Goal: Information Seeking & Learning: Find contact information

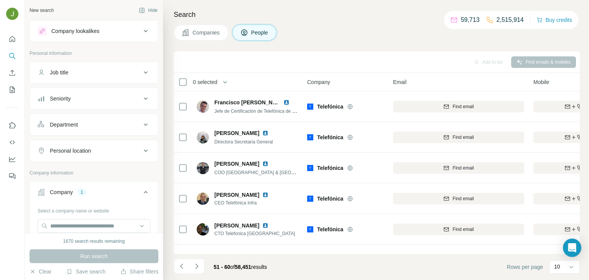
scroll to position [144, 84]
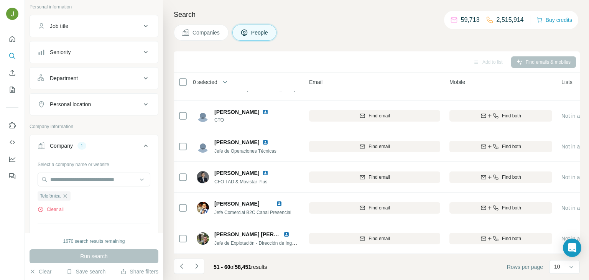
click at [67, 196] on icon "button" at bounding box center [65, 196] width 6 height 6
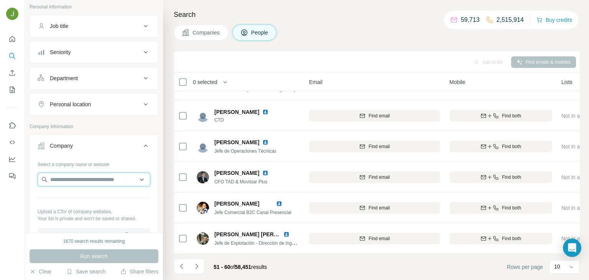
click at [62, 180] on input "text" at bounding box center [94, 180] width 113 height 14
paste input "*********"
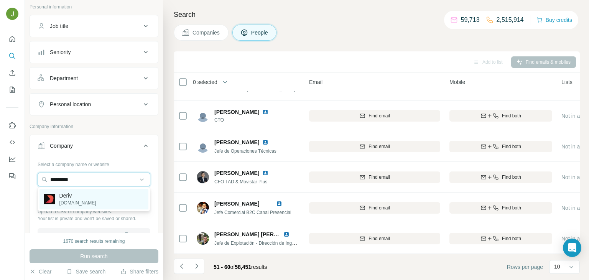
type input "*********"
click at [99, 201] on div "Deriv [DOMAIN_NAME]" at bounding box center [94, 199] width 109 height 21
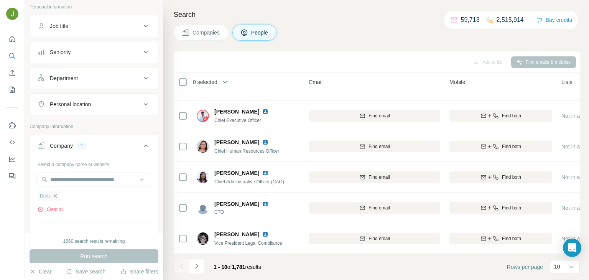
click at [56, 193] on icon "button" at bounding box center [55, 196] width 6 height 6
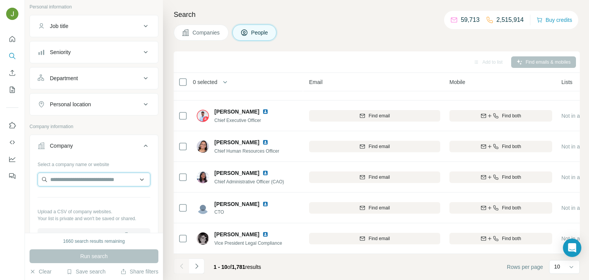
click at [84, 178] on input "text" at bounding box center [94, 180] width 113 height 14
paste input "*********"
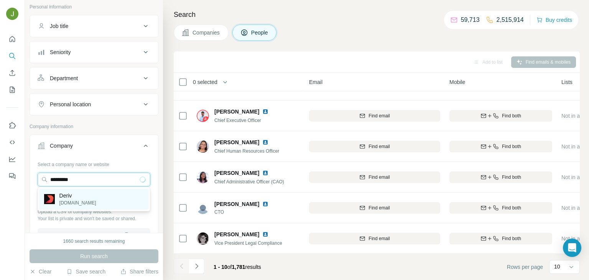
type input "*********"
click at [59, 196] on div "Deriv [DOMAIN_NAME]" at bounding box center [70, 199] width 52 height 15
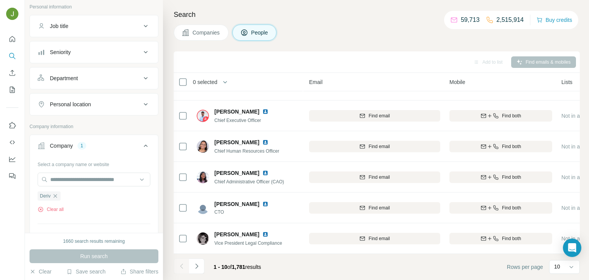
click at [104, 251] on div "Run search" at bounding box center [94, 256] width 129 height 14
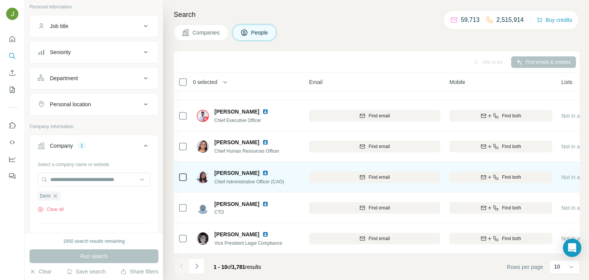
scroll to position [0, 84]
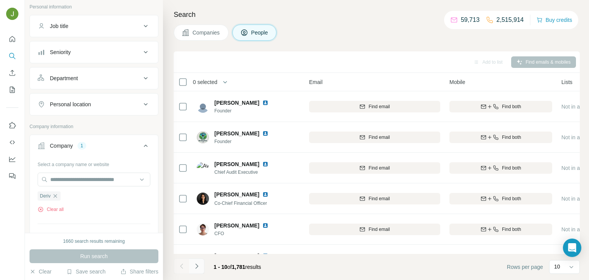
click at [190, 265] on button "Navigate to next page" at bounding box center [196, 266] width 15 height 15
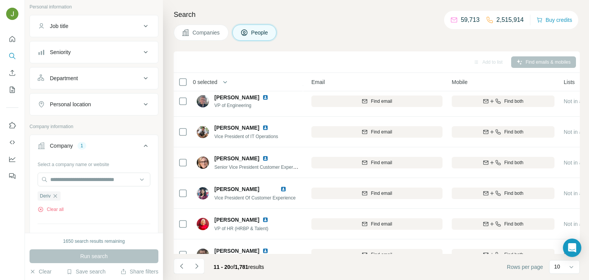
scroll to position [144, 82]
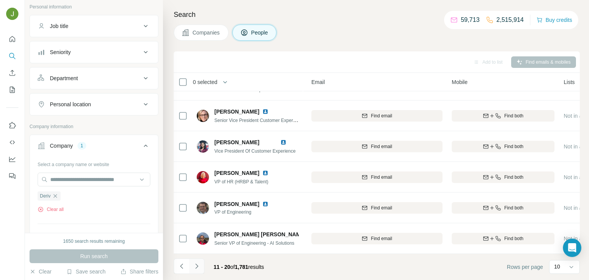
click at [198, 266] on icon "Navigate to next page" at bounding box center [197, 266] width 8 height 8
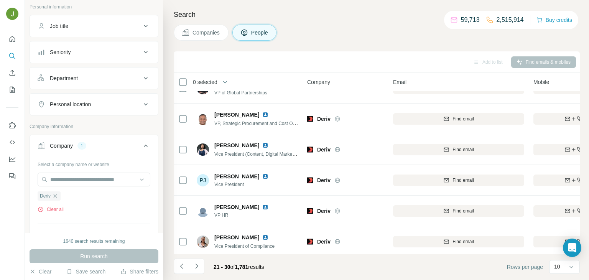
scroll to position [144, 0]
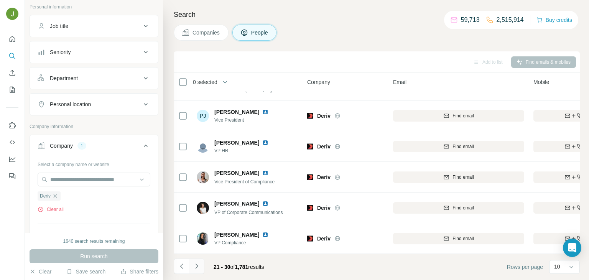
click at [198, 264] on icon "Navigate to next page" at bounding box center [197, 266] width 8 height 8
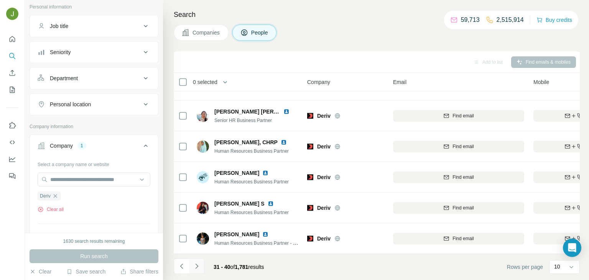
click at [198, 269] on icon "Navigate to next page" at bounding box center [197, 266] width 8 height 8
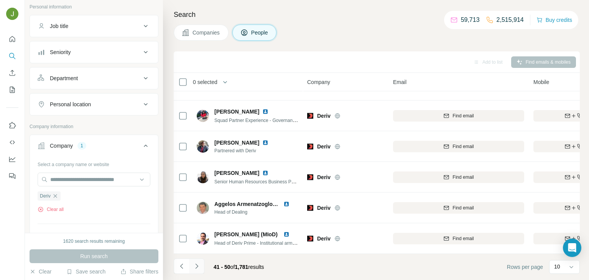
click at [201, 266] on button "Navigate to next page" at bounding box center [196, 266] width 15 height 15
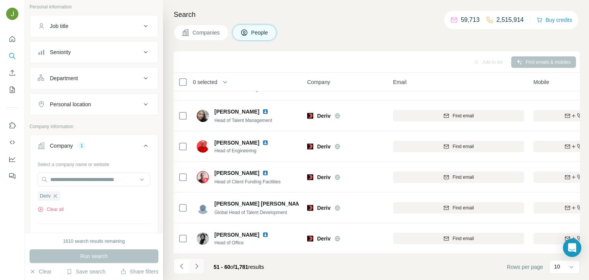
click at [198, 268] on icon "Navigate to next page" at bounding box center [197, 266] width 8 height 8
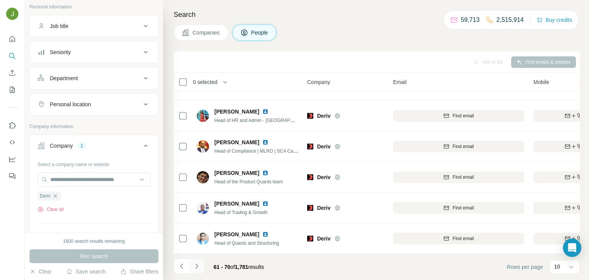
click at [196, 271] on button "Navigate to next page" at bounding box center [196, 266] width 15 height 15
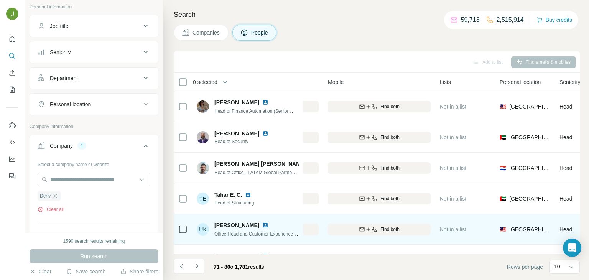
scroll to position [144, 206]
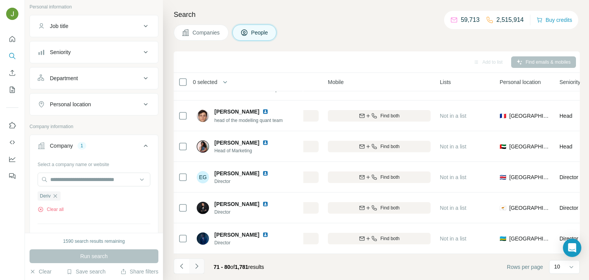
click at [200, 264] on icon "Navigate to next page" at bounding box center [197, 266] width 8 height 8
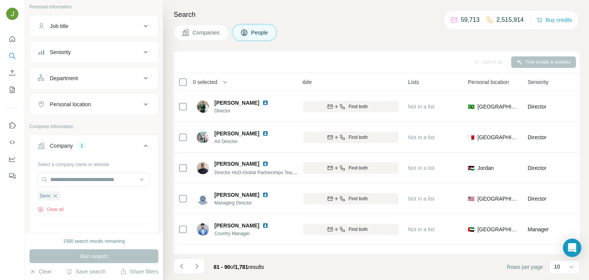
scroll to position [144, 238]
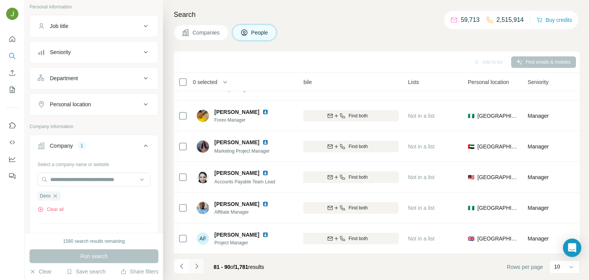
click at [195, 266] on icon "Navigate to next page" at bounding box center [197, 266] width 8 height 8
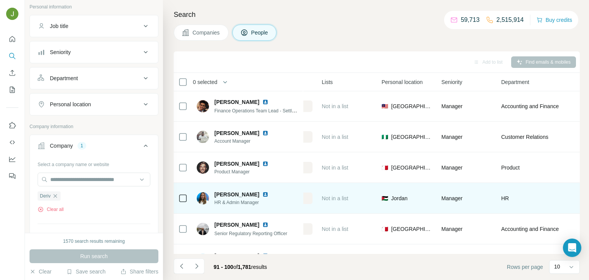
scroll to position [144, 324]
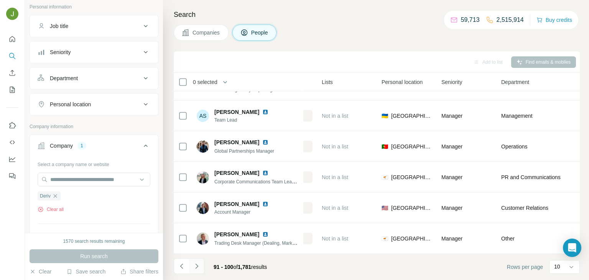
click at [201, 267] on button "Navigate to next page" at bounding box center [196, 266] width 15 height 15
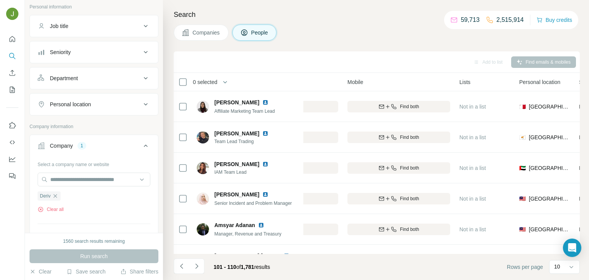
scroll to position [144, 186]
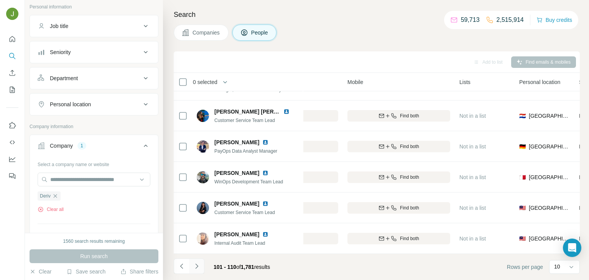
click at [198, 264] on icon "Navigate to next page" at bounding box center [197, 266] width 8 height 8
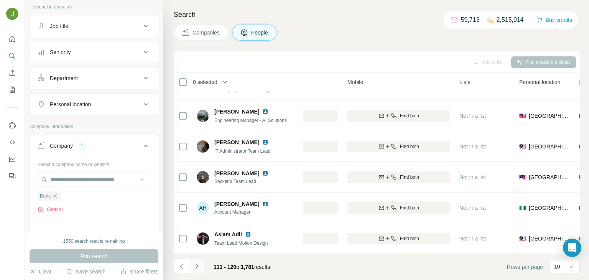
click at [197, 265] on icon "Navigate to next page" at bounding box center [197, 266] width 8 height 8
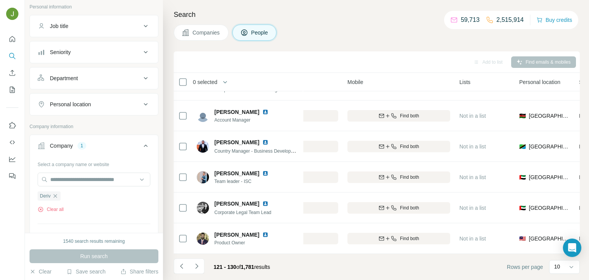
scroll to position [0, 186]
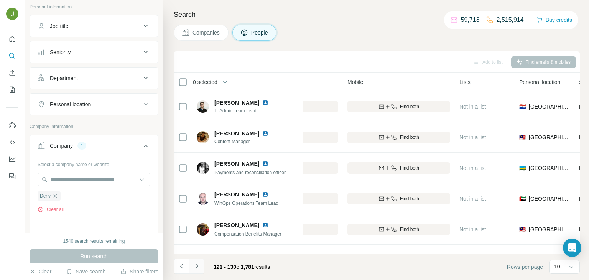
click at [196, 270] on icon "Navigate to next page" at bounding box center [197, 266] width 8 height 8
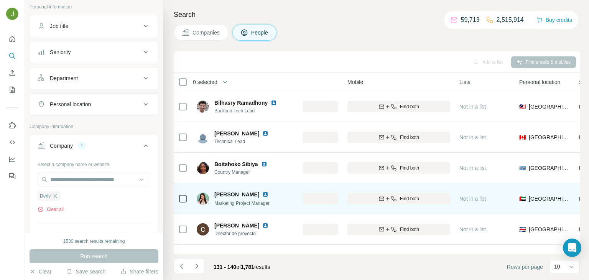
scroll to position [144, 186]
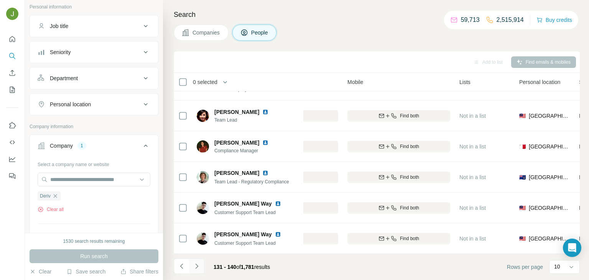
click at [196, 270] on button "Navigate to next page" at bounding box center [196, 266] width 15 height 15
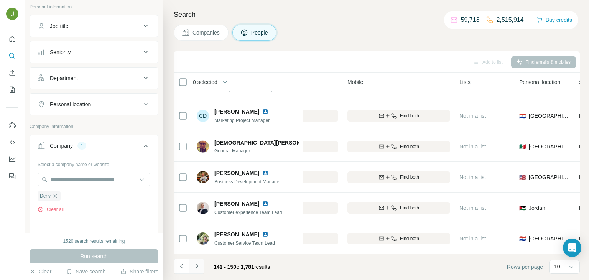
click at [197, 267] on icon "Navigate to next page" at bounding box center [197, 266] width 8 height 8
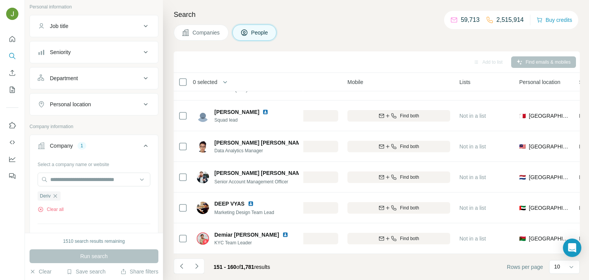
scroll to position [0, 186]
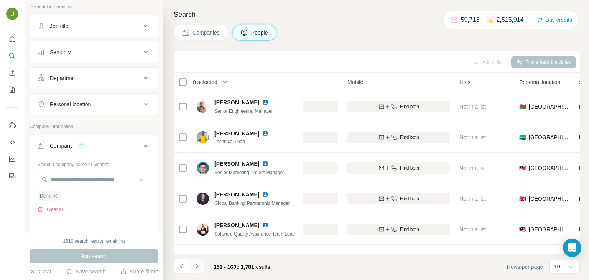
click at [196, 267] on icon "Navigate to next page" at bounding box center [196, 266] width 3 height 5
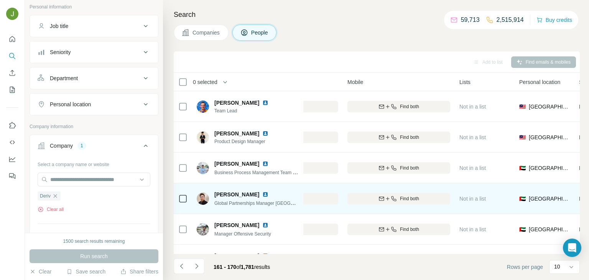
scroll to position [144, 186]
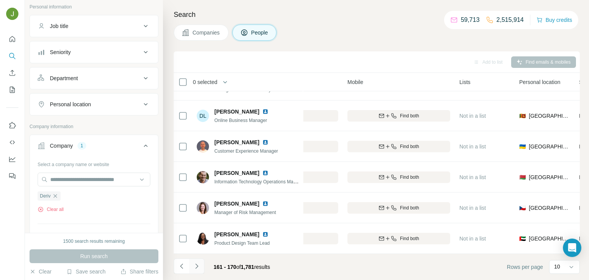
click at [196, 265] on icon "Navigate to next page" at bounding box center [197, 266] width 8 height 8
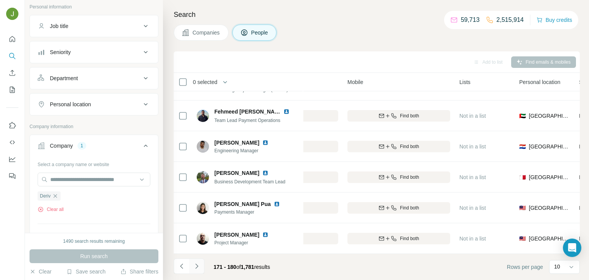
click at [197, 265] on icon "Navigate to next page" at bounding box center [196, 266] width 3 height 5
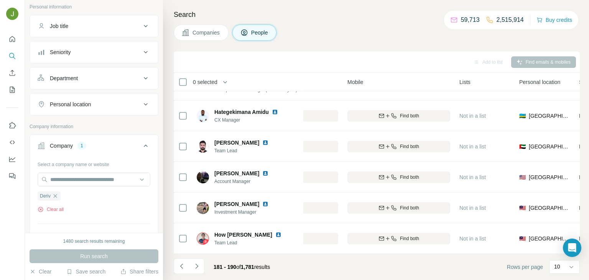
scroll to position [0, 186]
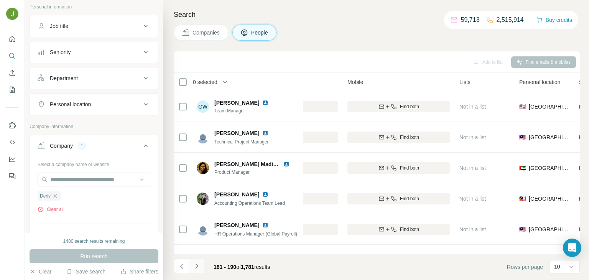
click at [193, 269] on icon "Navigate to next page" at bounding box center [197, 266] width 8 height 8
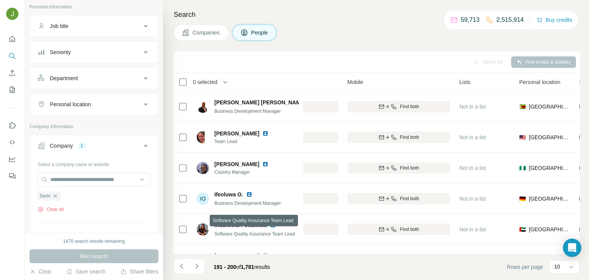
scroll to position [144, 186]
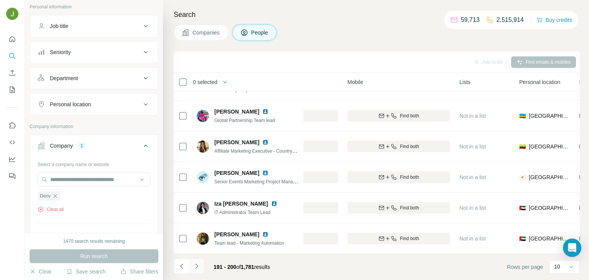
click at [193, 265] on icon "Navigate to next page" at bounding box center [197, 266] width 8 height 8
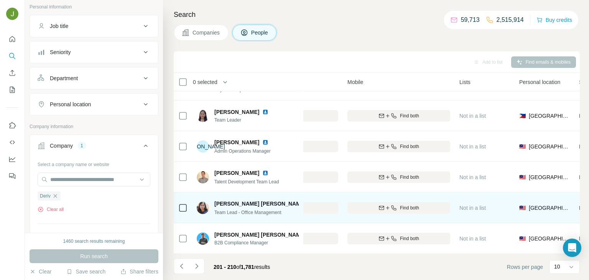
scroll to position [0, 186]
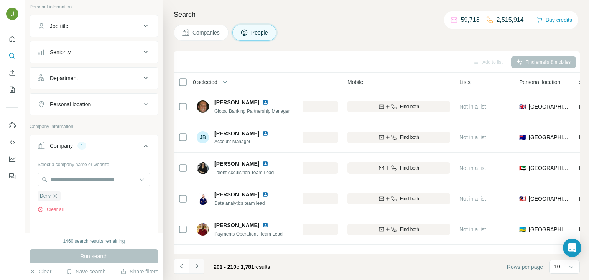
click at [197, 267] on icon "Navigate to next page" at bounding box center [197, 266] width 8 height 8
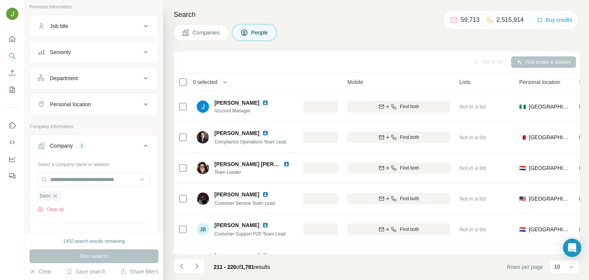
scroll to position [144, 186]
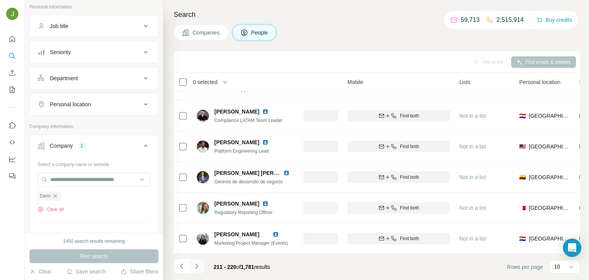
click at [197, 268] on icon "Navigate to next page" at bounding box center [197, 266] width 8 height 8
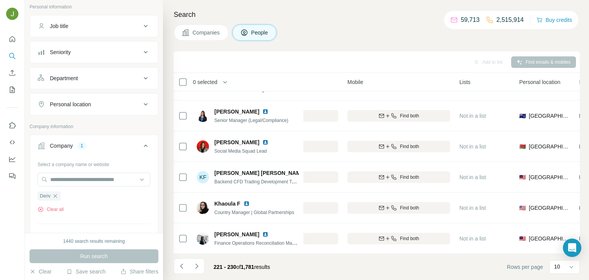
scroll to position [0, 186]
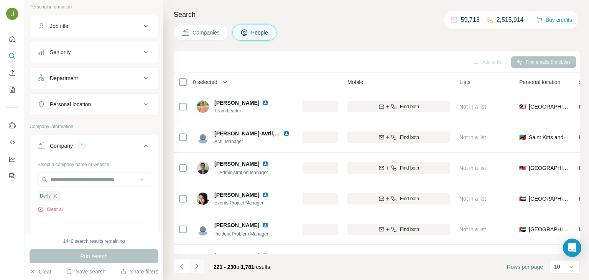
click at [196, 267] on icon "Navigate to next page" at bounding box center [197, 266] width 8 height 8
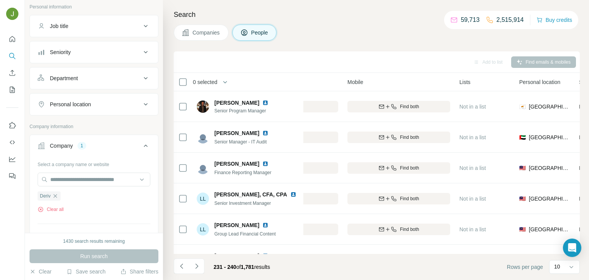
scroll to position [144, 186]
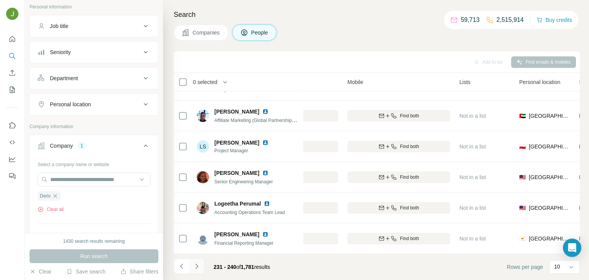
click at [196, 264] on icon "Navigate to next page" at bounding box center [197, 266] width 8 height 8
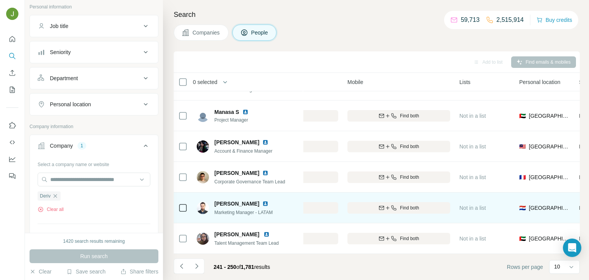
scroll to position [0, 186]
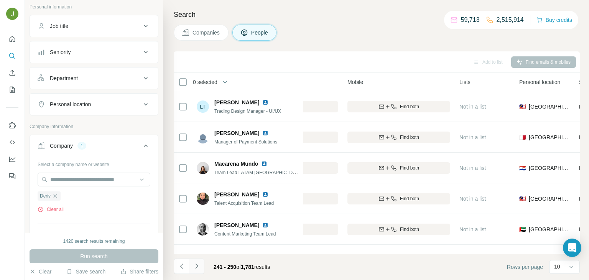
click at [195, 267] on icon "Navigate to next page" at bounding box center [197, 266] width 8 height 8
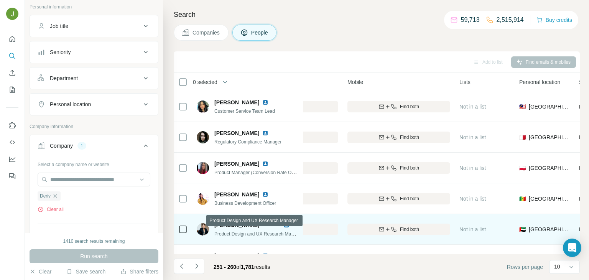
scroll to position [144, 186]
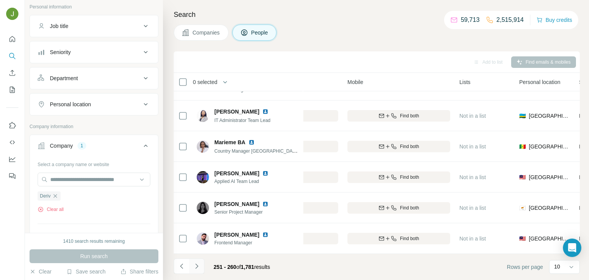
click at [195, 268] on icon "Navigate to next page" at bounding box center [197, 266] width 8 height 8
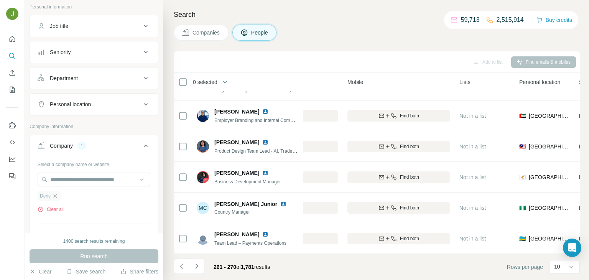
click at [57, 195] on icon "button" at bounding box center [55, 196] width 6 height 6
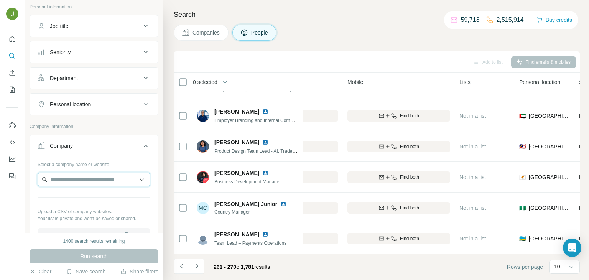
click at [57, 180] on input "text" at bounding box center [94, 180] width 113 height 14
paste input "******"
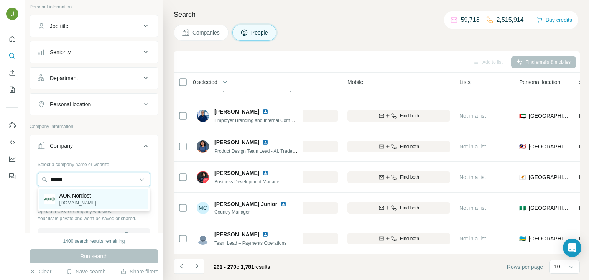
type input "******"
click at [82, 197] on p "AOK Nordost" at bounding box center [77, 196] width 37 height 8
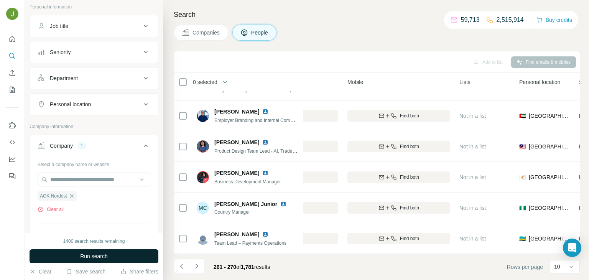
click at [99, 257] on span "Run search" at bounding box center [94, 256] width 28 height 8
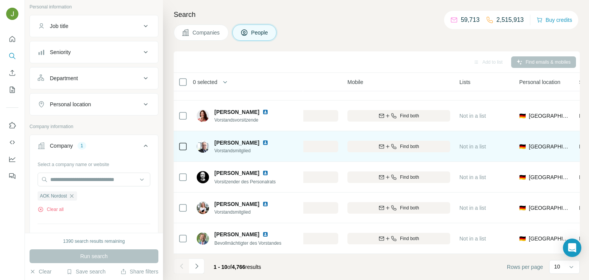
scroll to position [0, 186]
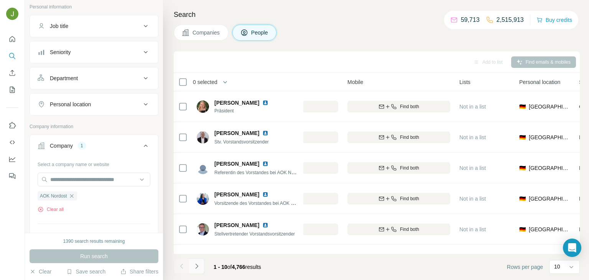
click at [197, 269] on icon "Navigate to next page" at bounding box center [197, 266] width 8 height 8
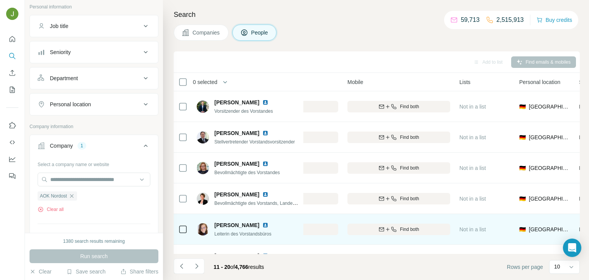
scroll to position [144, 186]
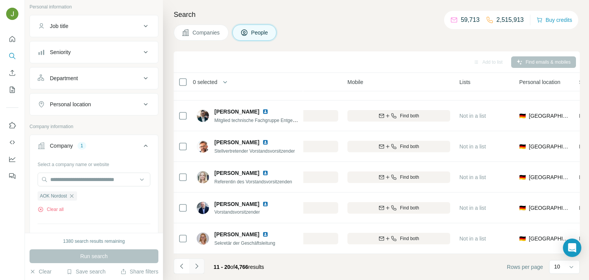
click at [198, 264] on icon "Navigate to next page" at bounding box center [197, 266] width 8 height 8
click at [195, 264] on icon "Navigate to next page" at bounding box center [197, 266] width 8 height 8
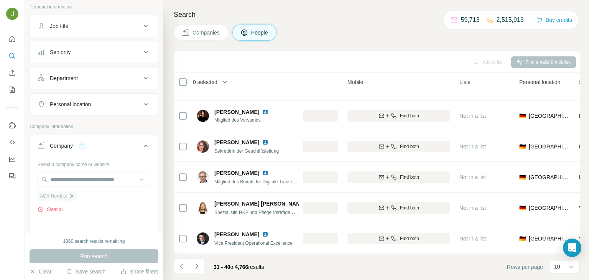
click at [71, 196] on icon "button" at bounding box center [72, 196] width 6 height 6
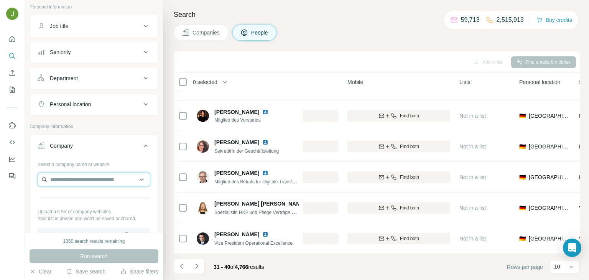
click at [99, 180] on input "text" at bounding box center [94, 180] width 113 height 14
paste input "**********"
type input "**********"
click at [119, 198] on div "하나투어(Hanatour [DOMAIN_NAME]" at bounding box center [94, 199] width 109 height 21
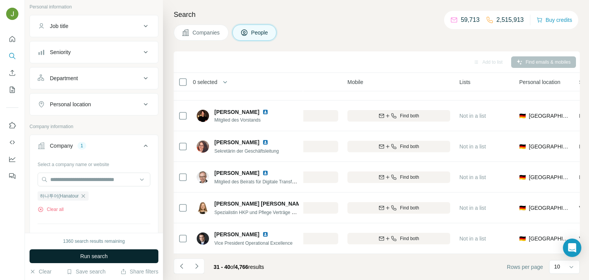
click at [105, 255] on span "Run search" at bounding box center [94, 256] width 28 height 8
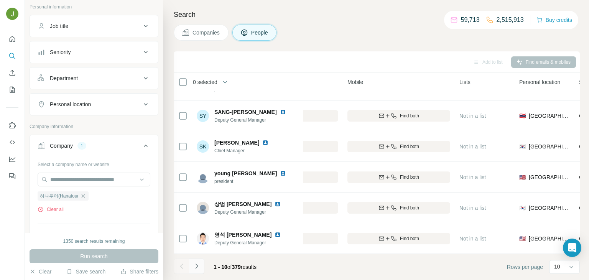
click at [201, 265] on button "Navigate to next page" at bounding box center [196, 266] width 15 height 15
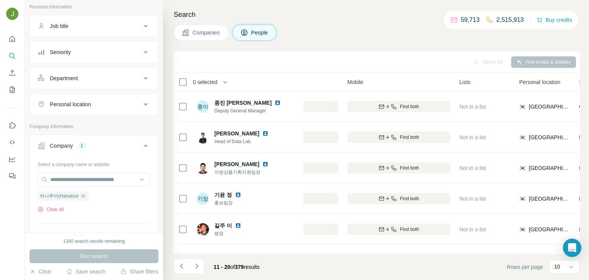
scroll to position [144, 186]
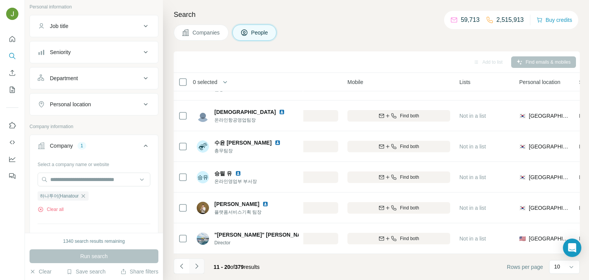
click at [196, 265] on icon "Navigate to next page" at bounding box center [196, 266] width 3 height 5
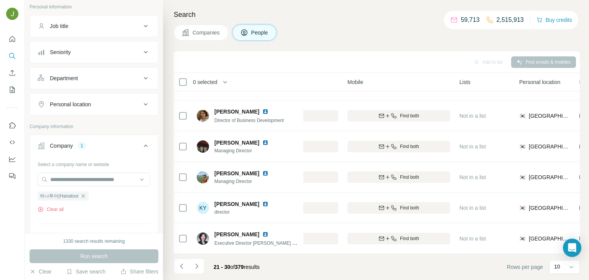
click at [199, 266] on icon "Navigate to next page" at bounding box center [197, 266] width 8 height 8
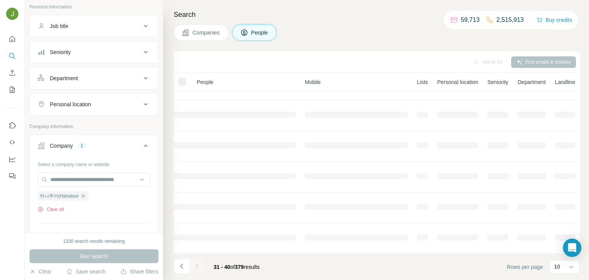
click at [197, 271] on div at bounding box center [196, 266] width 15 height 15
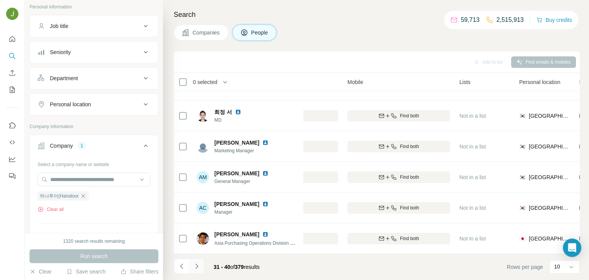
click at [197, 266] on icon "Navigate to next page" at bounding box center [197, 266] width 8 height 8
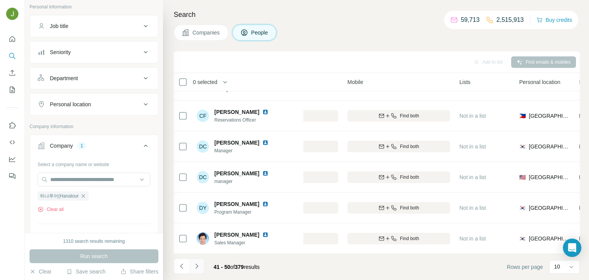
click at [199, 266] on icon "Navigate to next page" at bounding box center [197, 266] width 8 height 8
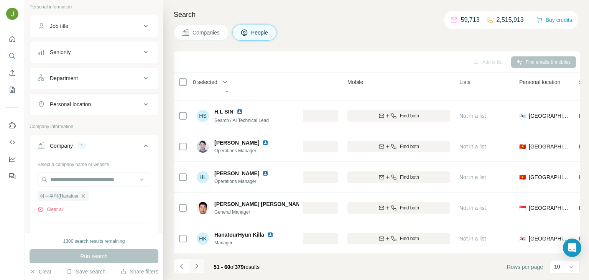
click at [195, 264] on icon "Navigate to next page" at bounding box center [197, 266] width 8 height 8
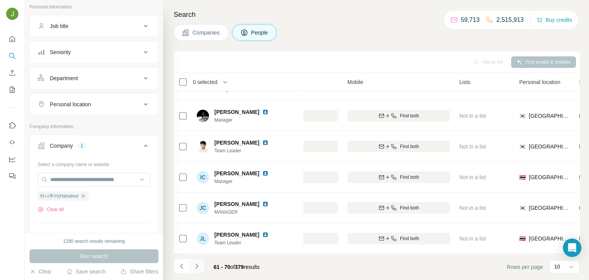
click at [199, 260] on button "Navigate to next page" at bounding box center [196, 266] width 15 height 15
click at [192, 264] on button "Navigate to next page" at bounding box center [196, 266] width 15 height 15
click at [200, 265] on icon "Navigate to next page" at bounding box center [197, 266] width 8 height 8
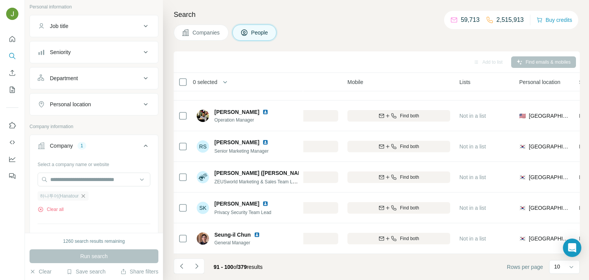
click at [83, 196] on icon "button" at bounding box center [83, 196] width 6 height 6
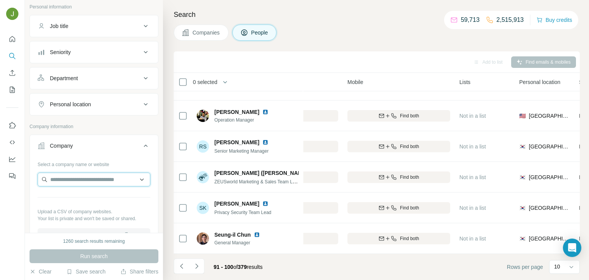
click at [74, 176] on input "text" at bounding box center [94, 180] width 113 height 14
paste input "**********"
type input "**********"
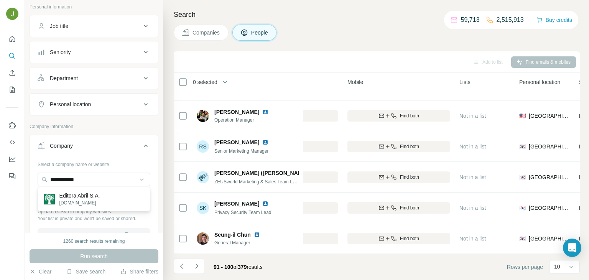
click at [113, 198] on div "Editora Abril S.A. [DOMAIN_NAME]" at bounding box center [94, 199] width 109 height 21
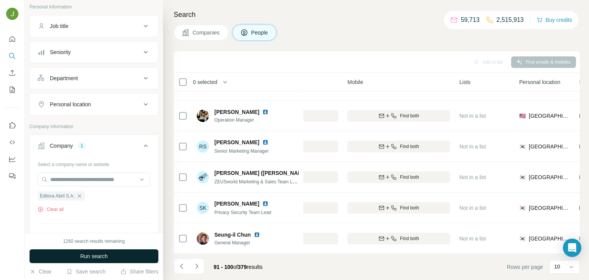
click at [113, 256] on button "Run search" at bounding box center [94, 256] width 129 height 14
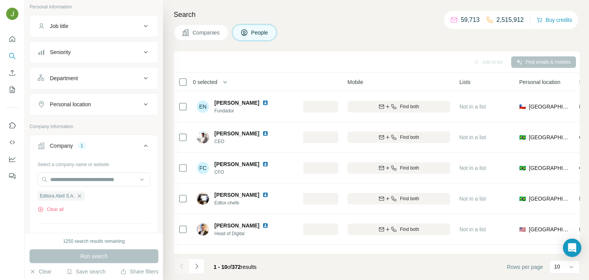
scroll to position [144, 186]
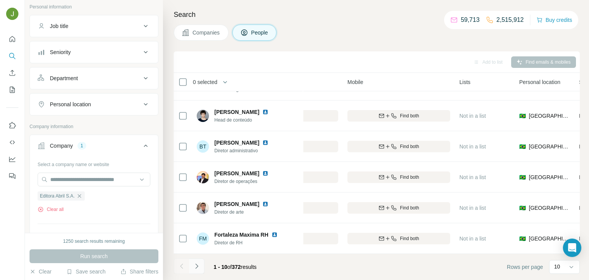
click at [201, 265] on button "Navigate to next page" at bounding box center [196, 266] width 15 height 15
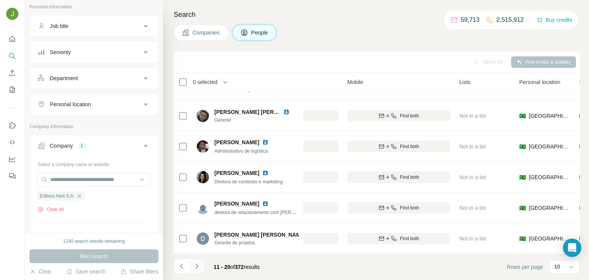
click at [200, 267] on icon "Navigate to next page" at bounding box center [197, 266] width 8 height 8
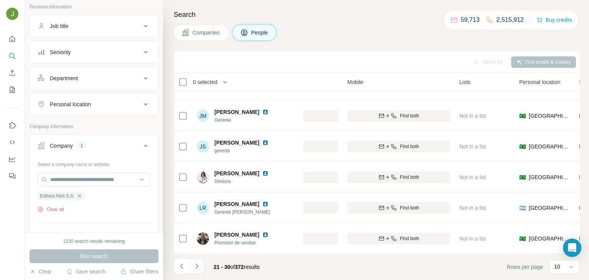
click at [195, 261] on button "Navigate to next page" at bounding box center [196, 266] width 15 height 15
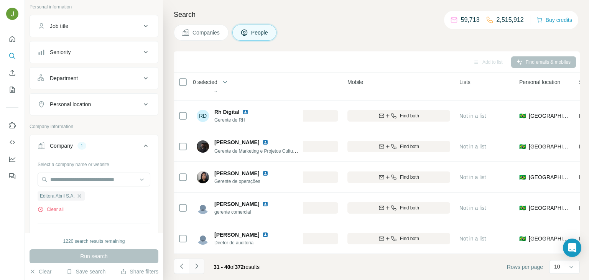
click at [195, 267] on icon "Navigate to next page" at bounding box center [197, 266] width 8 height 8
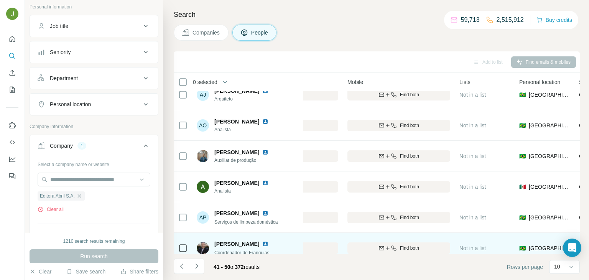
scroll to position [137, 186]
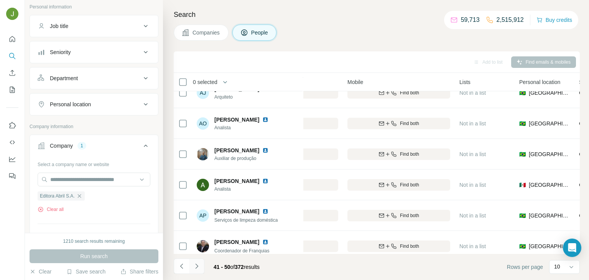
click at [193, 268] on icon "Navigate to next page" at bounding box center [197, 266] width 8 height 8
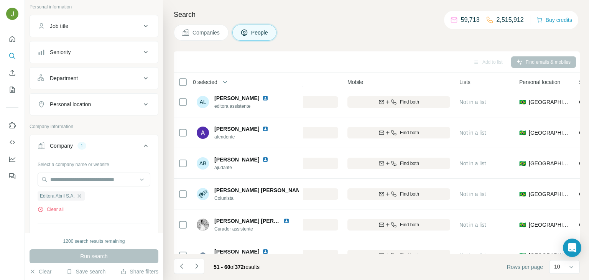
scroll to position [144, 186]
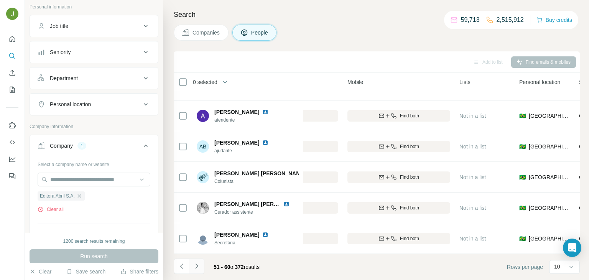
click at [195, 269] on icon "Navigate to next page" at bounding box center [197, 266] width 8 height 8
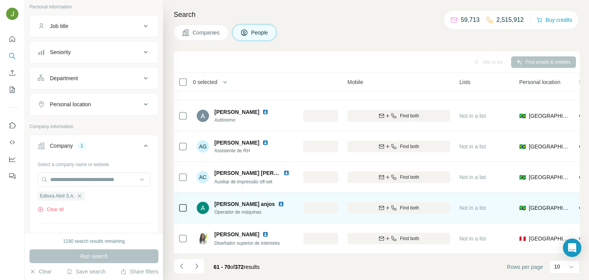
scroll to position [0, 186]
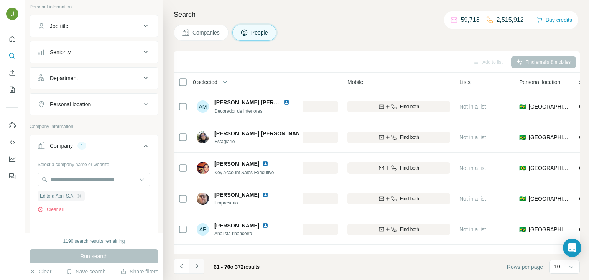
click at [194, 271] on button "Navigate to next page" at bounding box center [196, 266] width 15 height 15
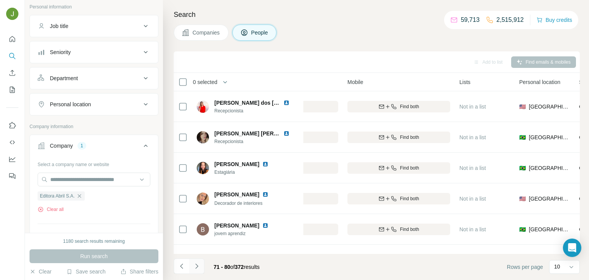
scroll to position [144, 186]
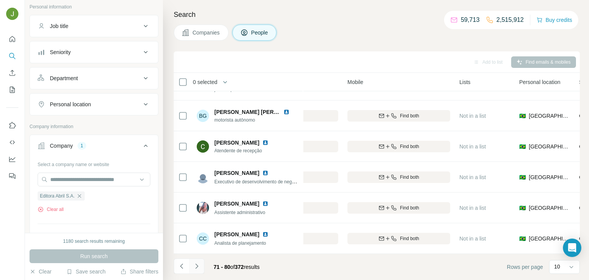
click at [195, 269] on icon "Navigate to next page" at bounding box center [197, 266] width 8 height 8
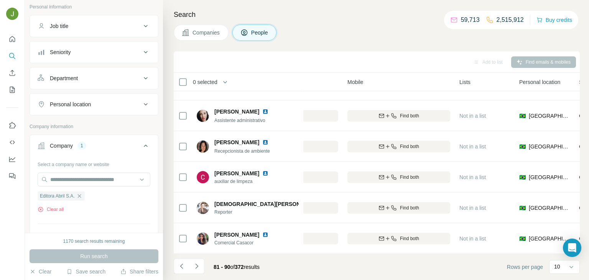
scroll to position [0, 186]
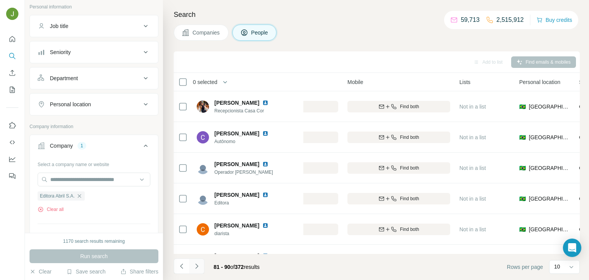
click at [193, 271] on button "Navigate to next page" at bounding box center [196, 266] width 15 height 15
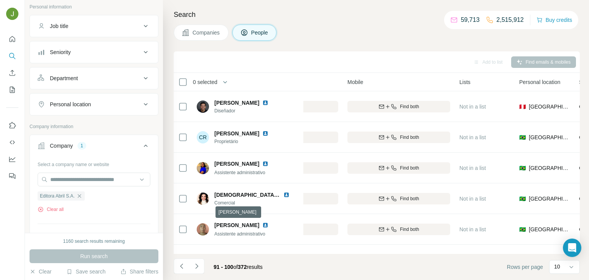
click at [196, 265] on icon "Navigate to next page" at bounding box center [196, 266] width 3 height 5
click at [196, 267] on div at bounding box center [196, 266] width 15 height 15
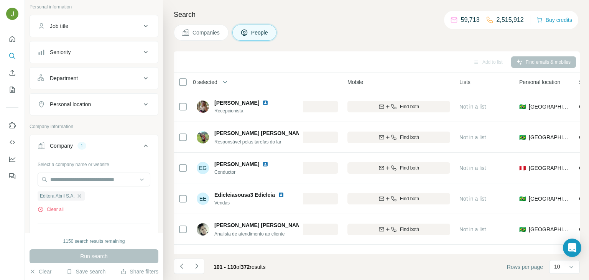
scroll to position [144, 186]
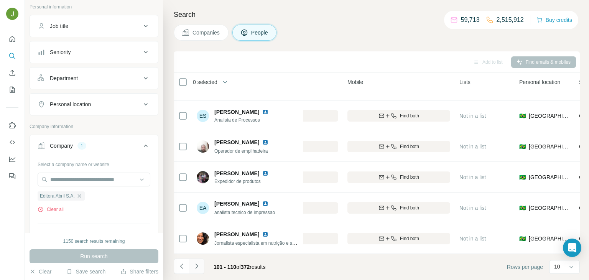
click at [198, 268] on icon "Navigate to next page" at bounding box center [197, 266] width 8 height 8
click at [196, 269] on icon "Navigate to next page" at bounding box center [197, 266] width 8 height 8
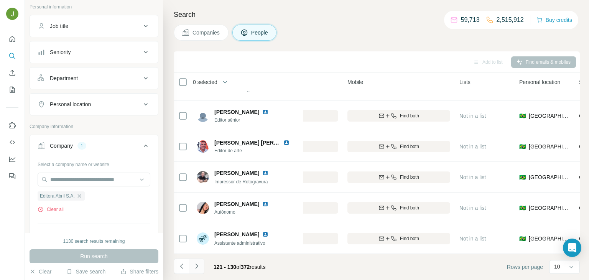
click at [197, 261] on button "Navigate to next page" at bounding box center [196, 266] width 15 height 15
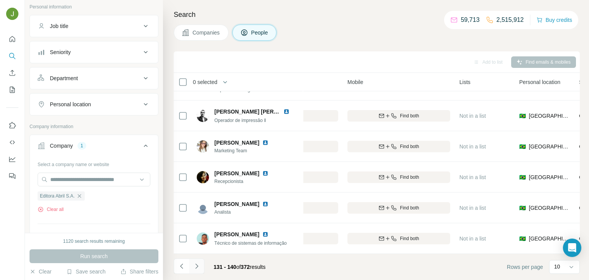
click at [196, 270] on button "Navigate to next page" at bounding box center [196, 266] width 15 height 15
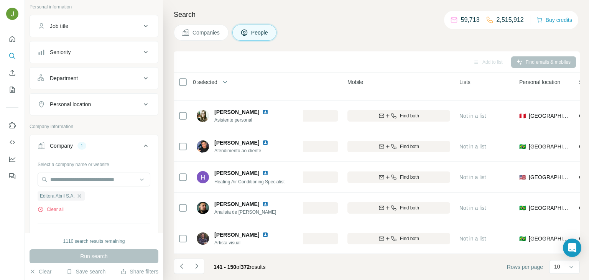
scroll to position [0, 186]
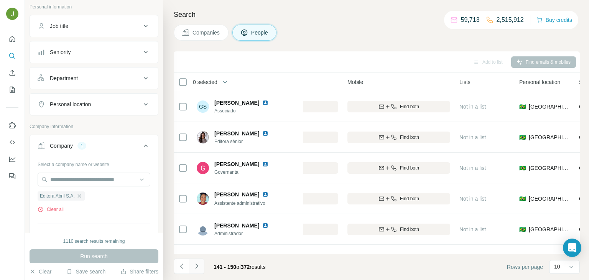
click at [195, 270] on button "Navigate to next page" at bounding box center [196, 266] width 15 height 15
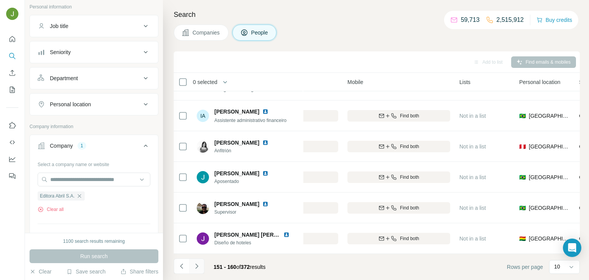
click at [194, 264] on icon "Navigate to next page" at bounding box center [197, 266] width 8 height 8
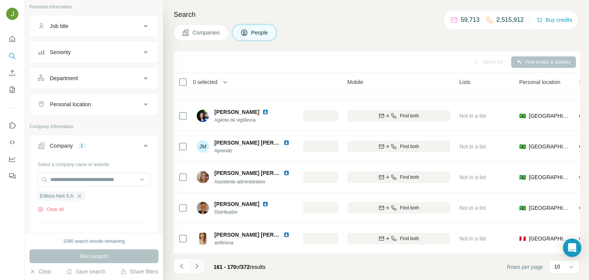
click at [198, 266] on icon "Navigate to next page" at bounding box center [197, 266] width 8 height 8
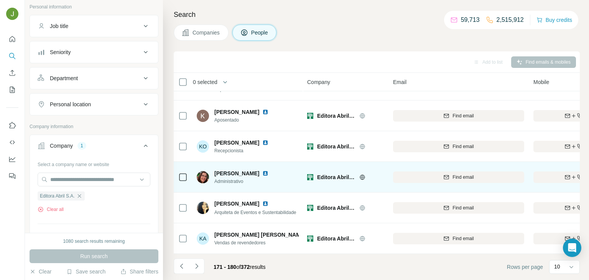
scroll to position [0, 0]
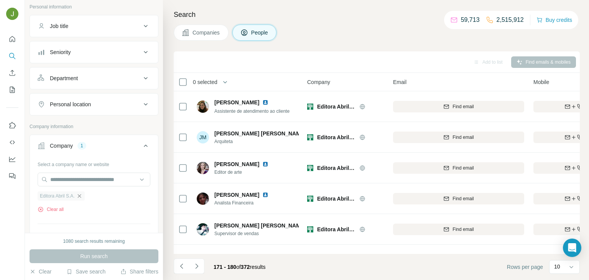
click at [81, 195] on icon "button" at bounding box center [79, 196] width 6 height 6
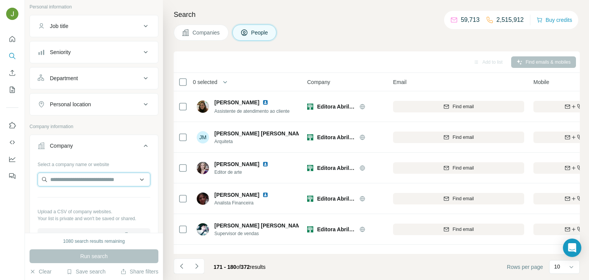
click at [75, 180] on input "text" at bounding box center [94, 180] width 113 height 14
paste input "**********"
type input "**********"
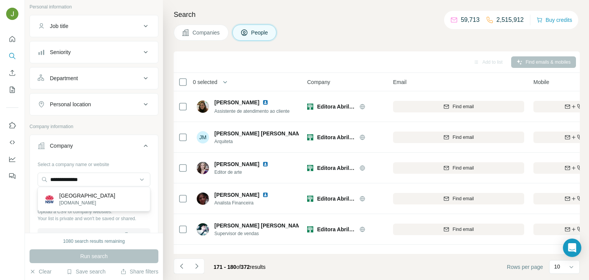
click at [101, 198] on p "[GEOGRAPHIC_DATA]" at bounding box center [87, 196] width 56 height 8
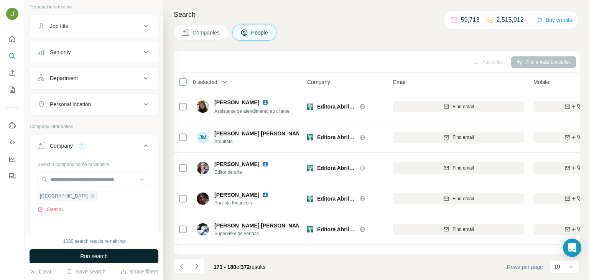
click at [109, 252] on button "Run search" at bounding box center [94, 256] width 129 height 14
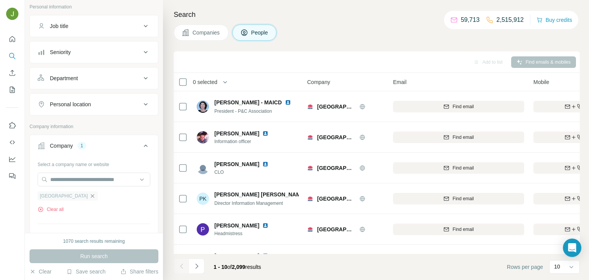
click at [89, 196] on icon "button" at bounding box center [92, 196] width 6 height 6
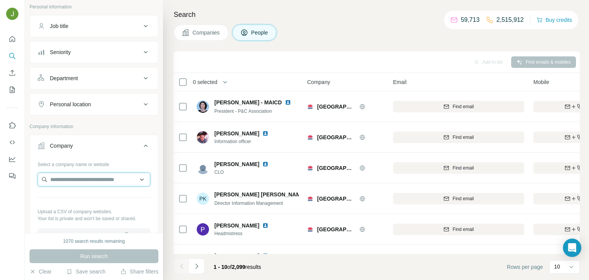
click at [79, 179] on input "text" at bounding box center [94, 180] width 113 height 14
paste input "**********"
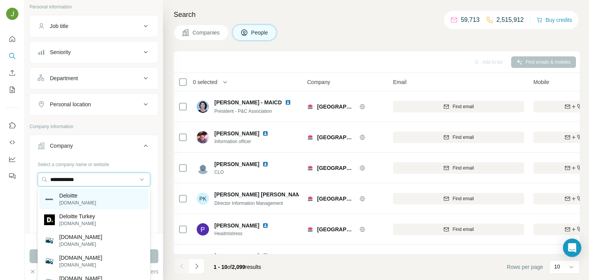
type input "**********"
click at [82, 199] on p "Deloitte" at bounding box center [77, 196] width 37 height 8
